Goal: Information Seeking & Learning: Learn about a topic

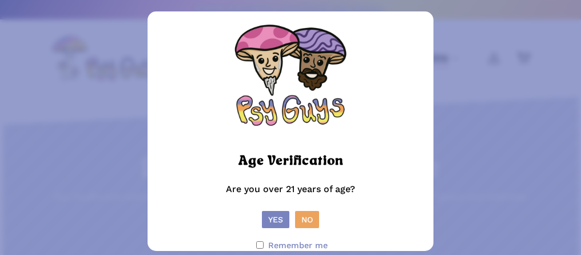
click at [281, 222] on button "Yes" at bounding box center [275, 219] width 27 height 17
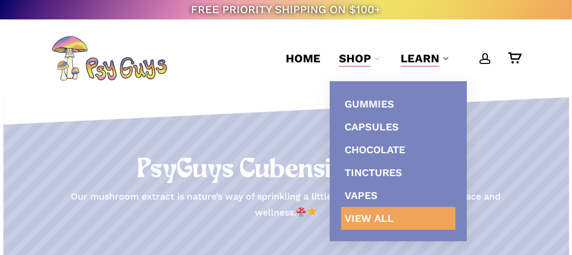
click at [370, 213] on span "View All" at bounding box center [369, 218] width 49 height 12
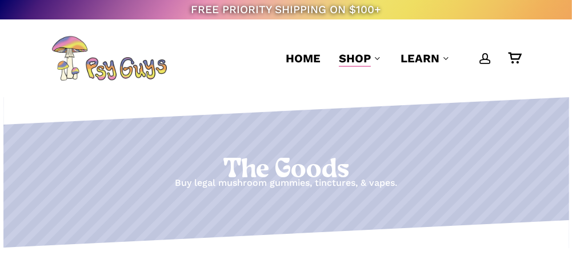
click at [302, 58] on span "Home" at bounding box center [303, 58] width 35 height 14
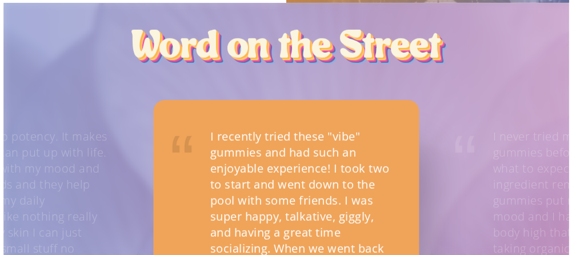
scroll to position [686, 0]
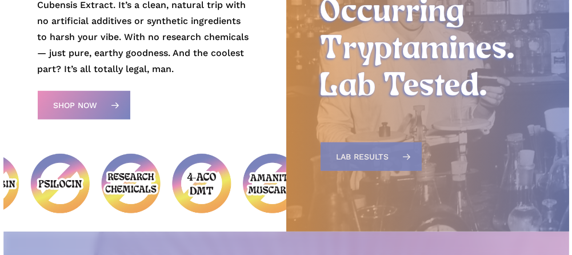
click at [369, 159] on span "Lab Results" at bounding box center [363, 156] width 53 height 11
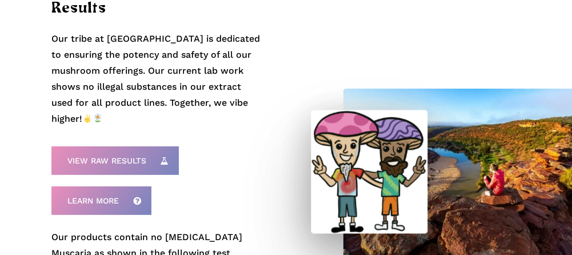
scroll to position [400, 0]
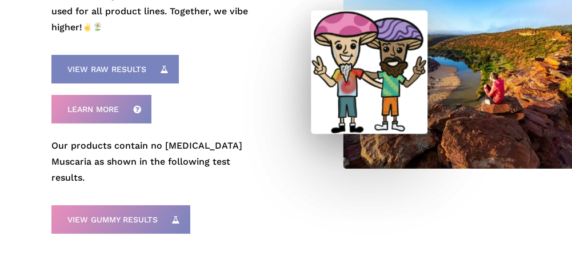
click at [131, 63] on span "View Raw Results" at bounding box center [106, 68] width 79 height 11
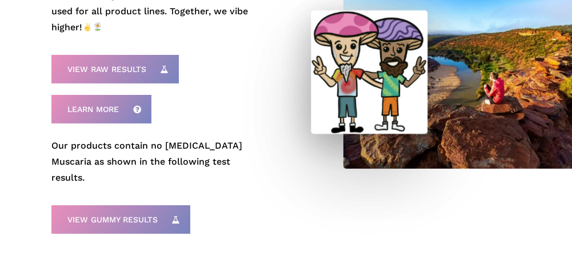
click at [277, 67] on div "PsyGuys Extract Lab Results Our tribe at PsyGuys is dedicated to ensuring the p…" at bounding box center [156, 82] width 261 height 431
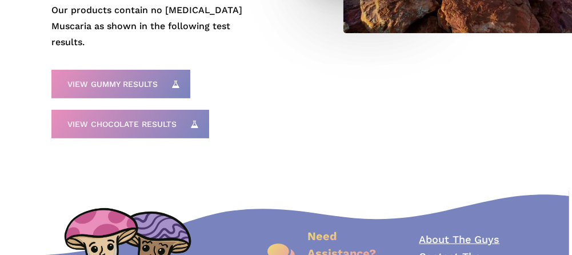
scroll to position [650, 0]
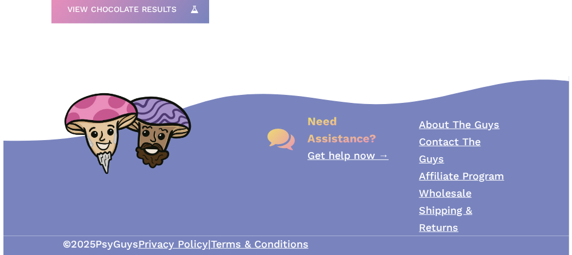
click at [468, 118] on link "About The Guys" at bounding box center [459, 124] width 81 height 12
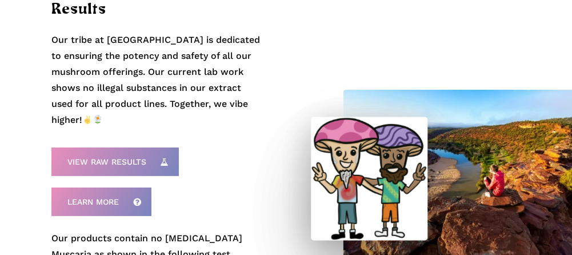
scroll to position [295, 0]
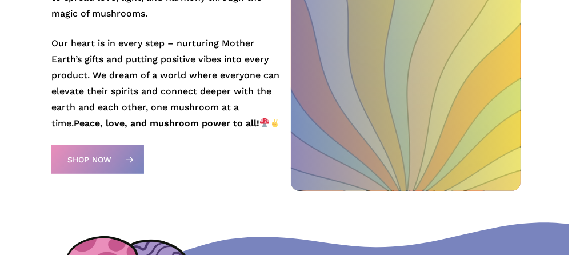
scroll to position [743, 0]
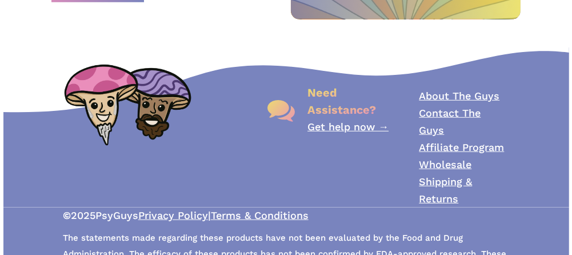
click at [442, 94] on link "About The Guys" at bounding box center [459, 96] width 81 height 12
